Goal: Transaction & Acquisition: Purchase product/service

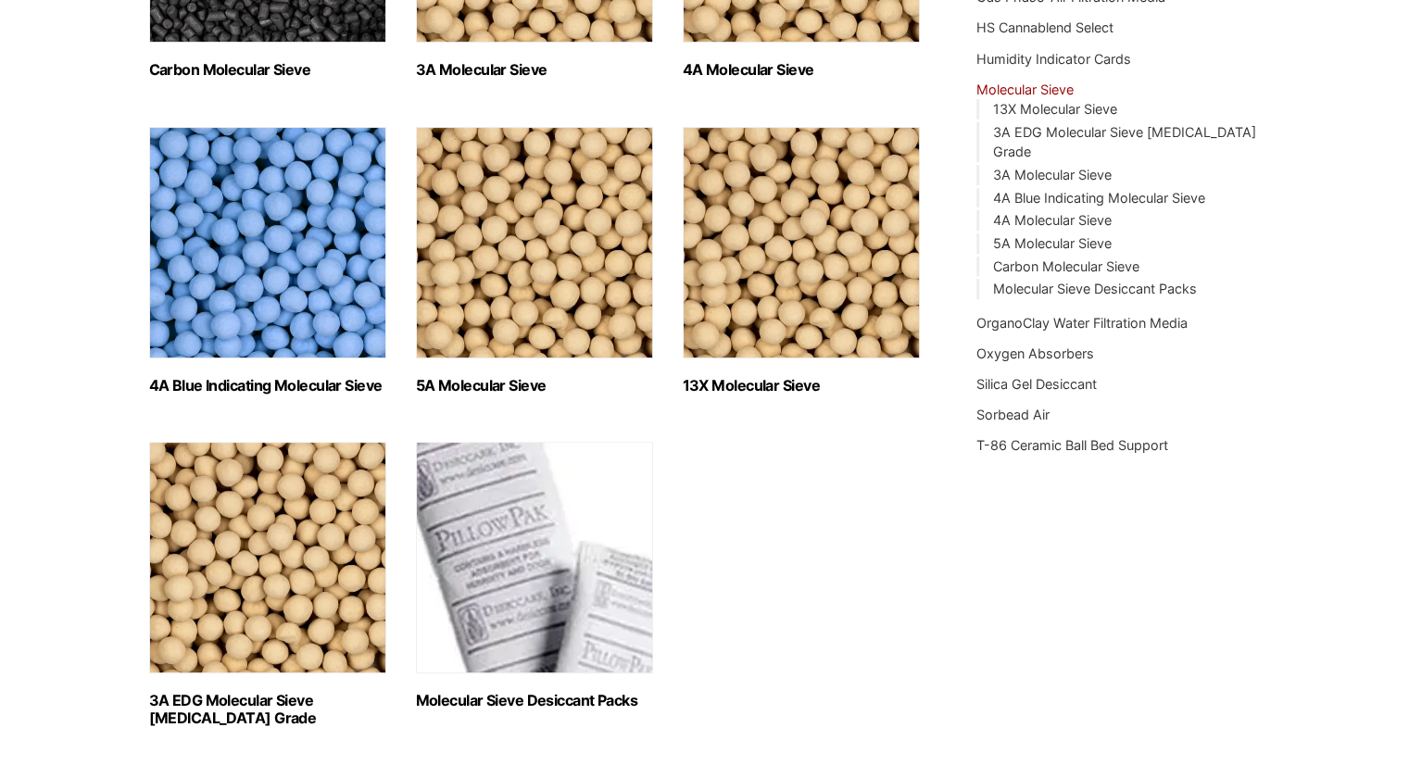
scroll to position [508, 0]
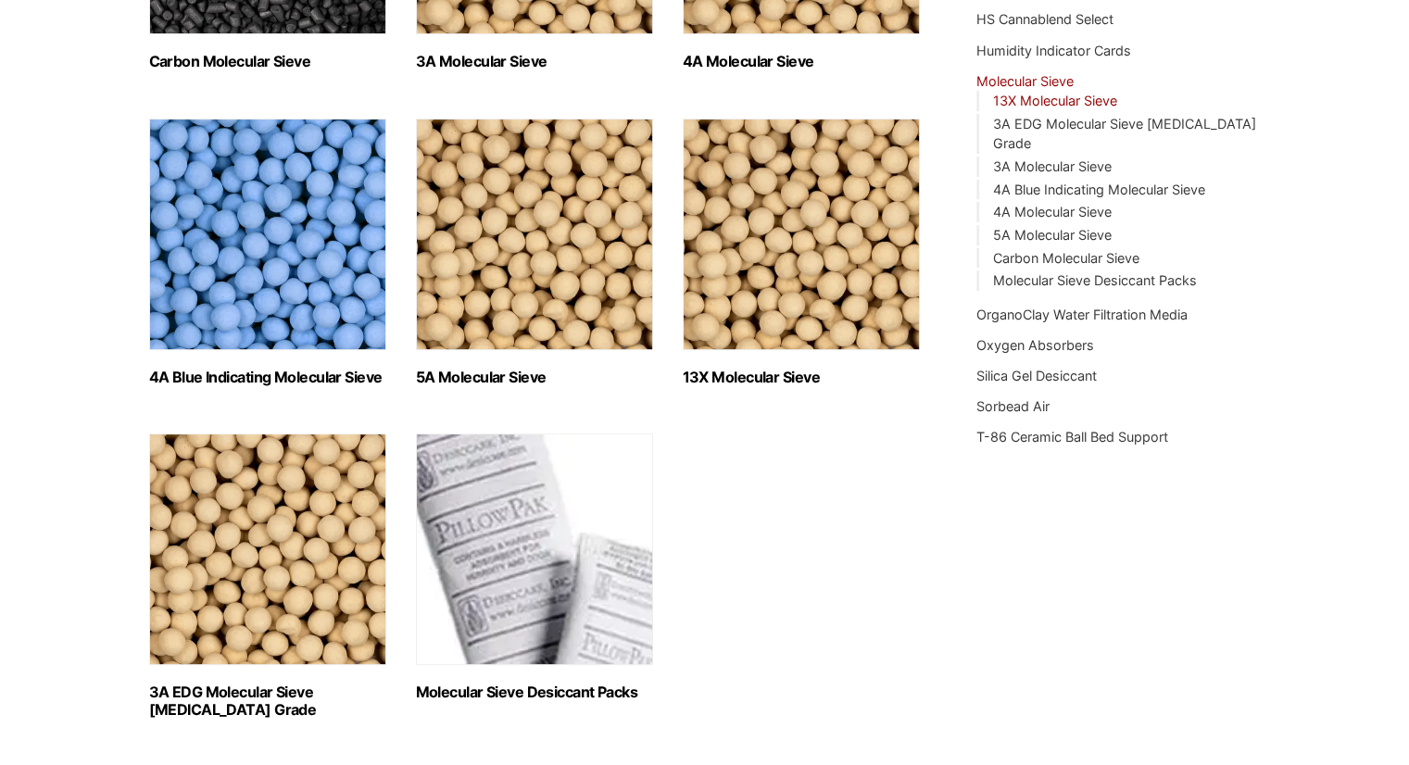
click at [1082, 100] on link "13X Molecular Sieve" at bounding box center [1054, 101] width 124 height 16
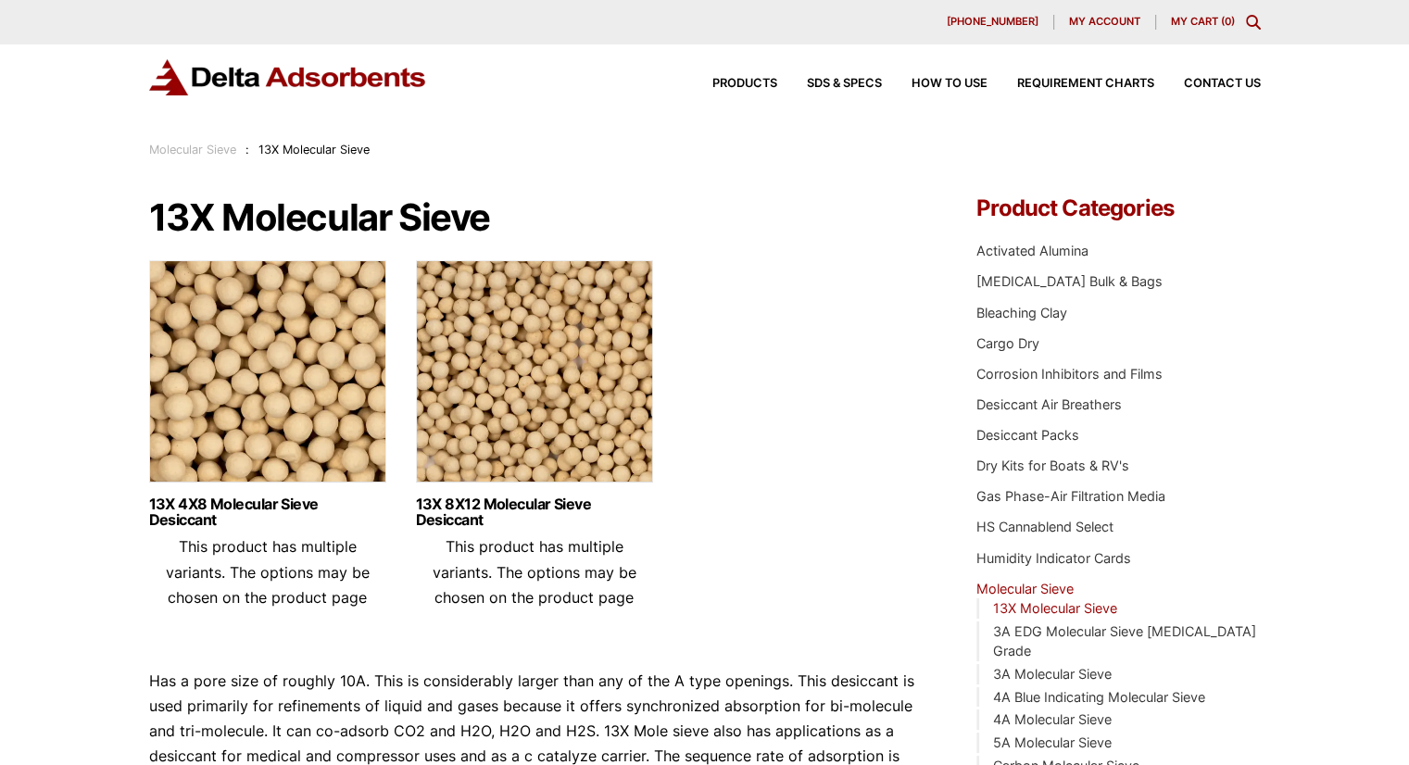
click at [233, 451] on img at bounding box center [267, 376] width 237 height 232
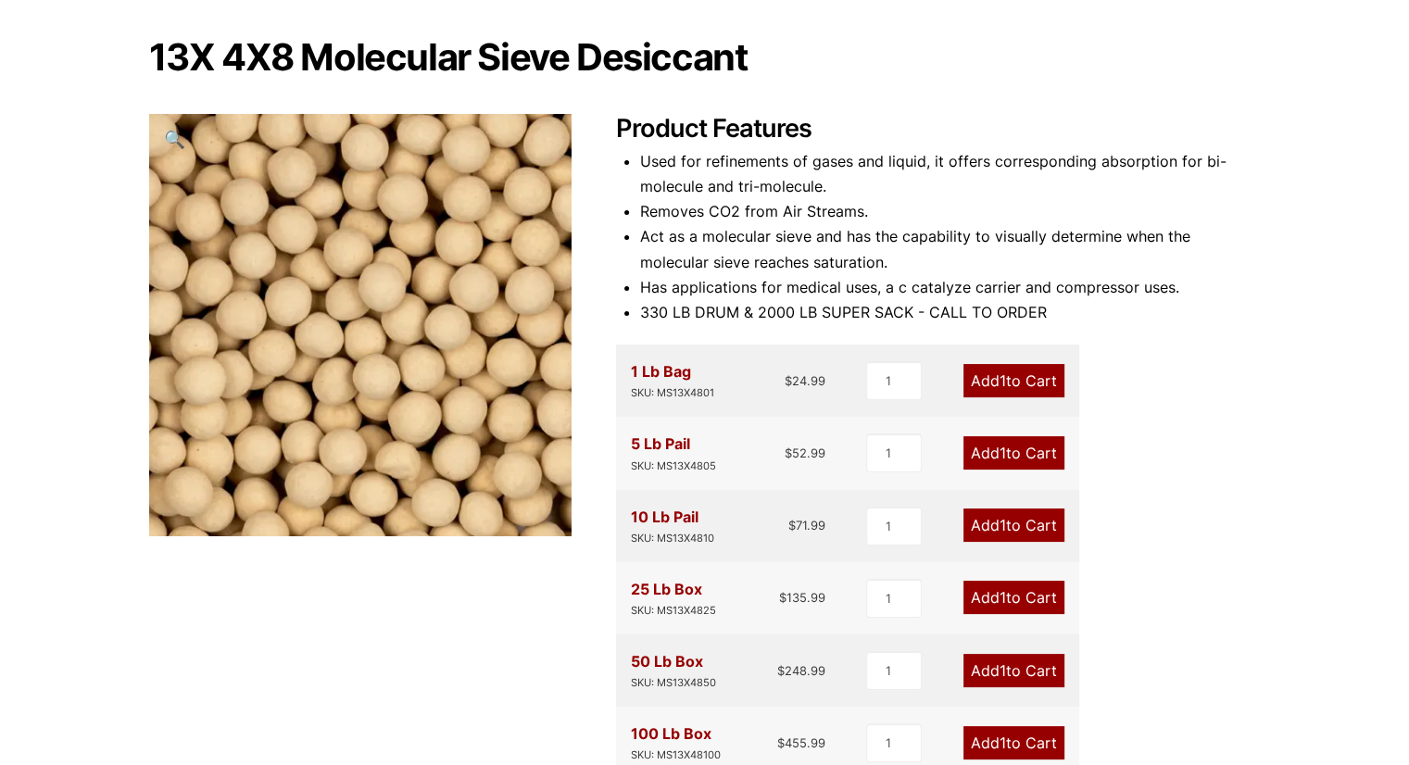
scroll to position [176, 0]
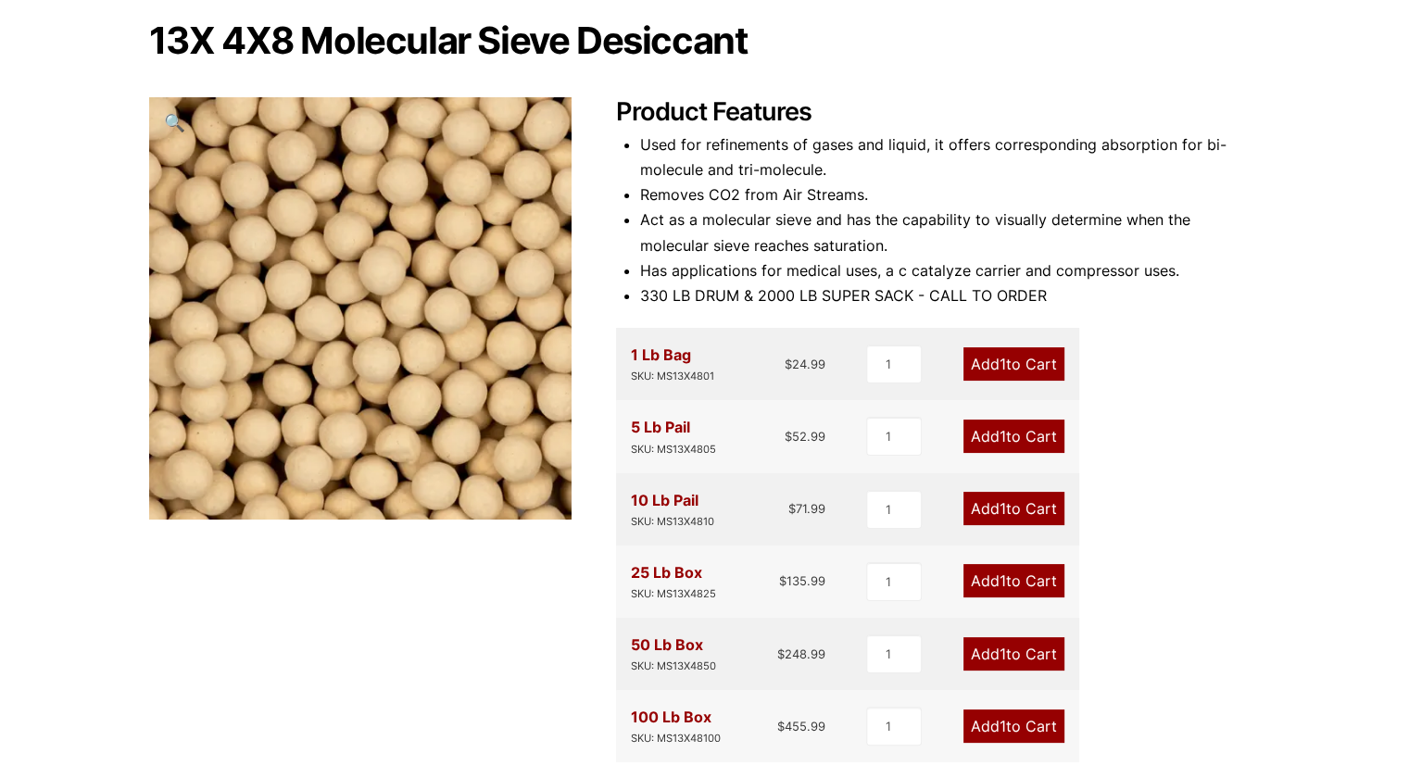
click at [1019, 736] on link "Add 1 to Cart" at bounding box center [1013, 725] width 101 height 33
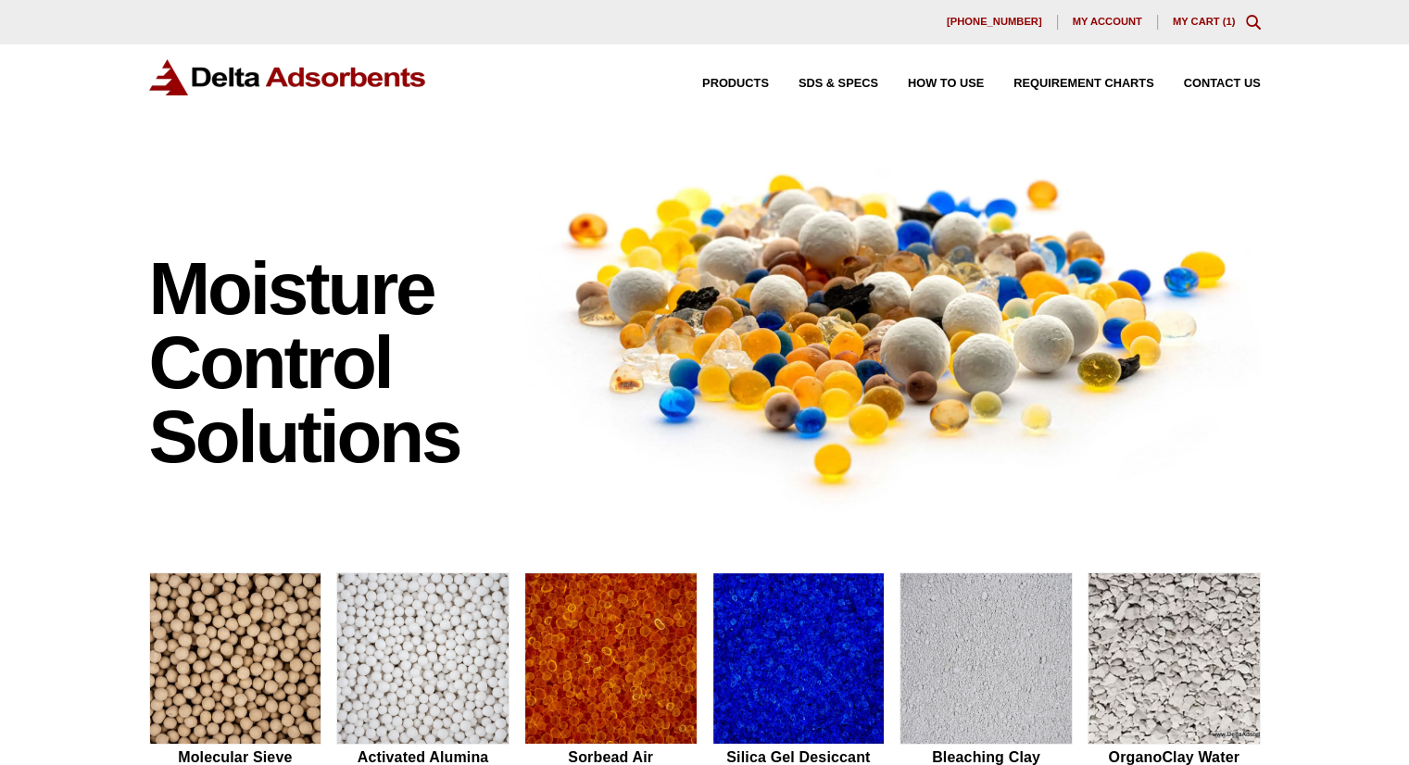
click at [1189, 23] on link "My Cart ( 1 )" at bounding box center [1204, 21] width 63 height 11
